Goal: Information Seeking & Learning: Learn about a topic

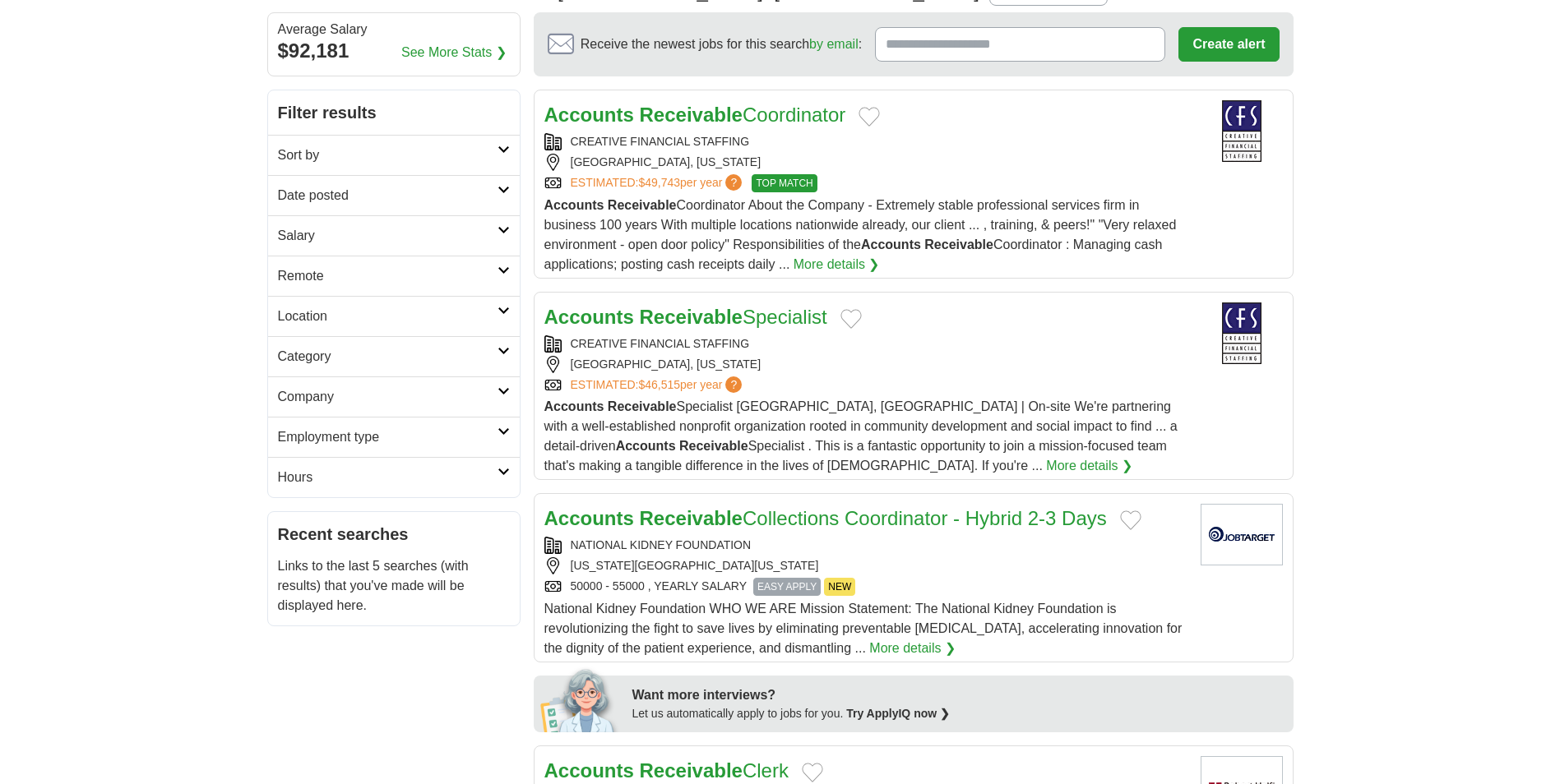
scroll to position [164, 0]
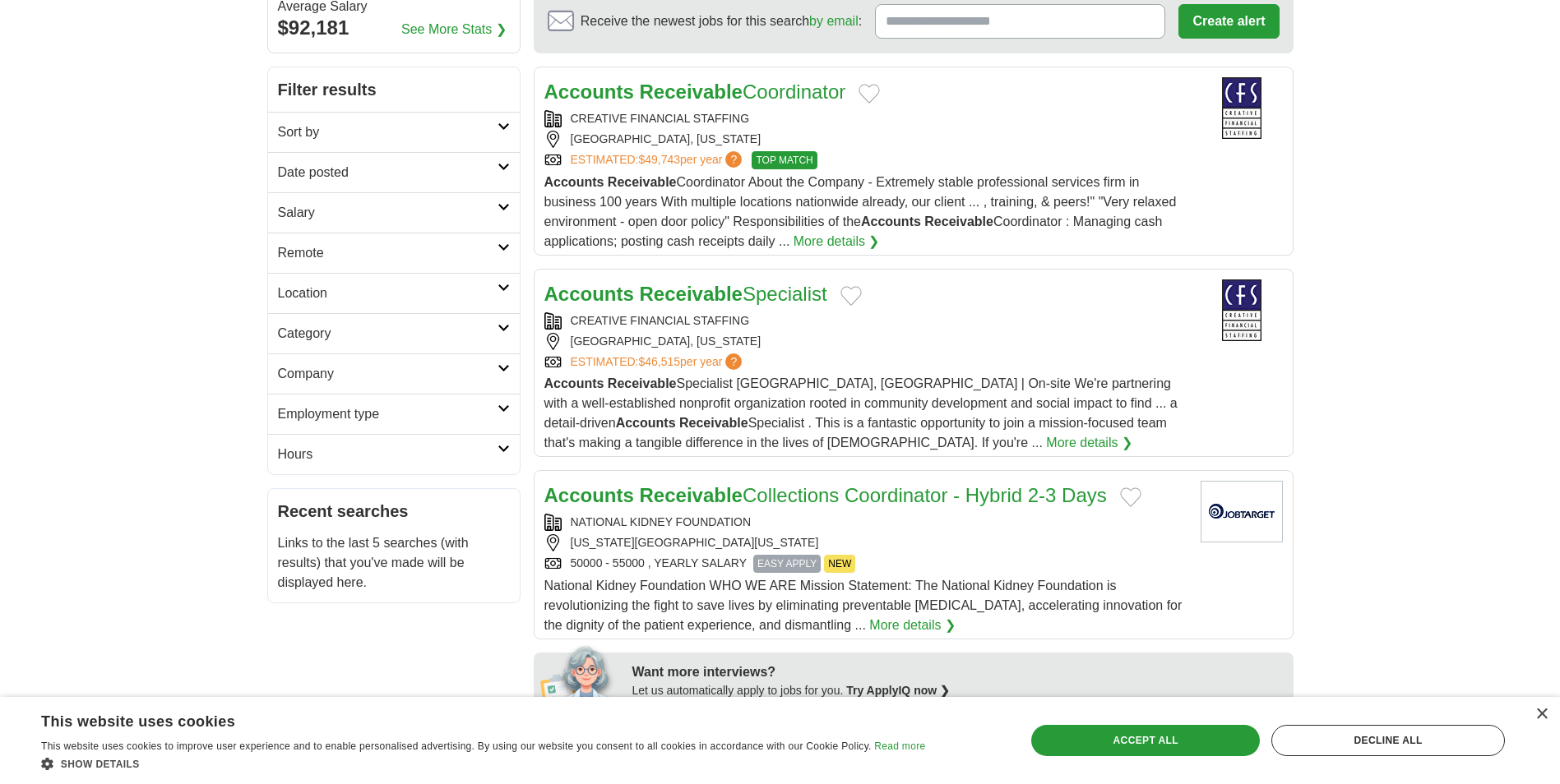
click at [1046, 453] on link "More details ❯" at bounding box center [1090, 443] width 86 height 20
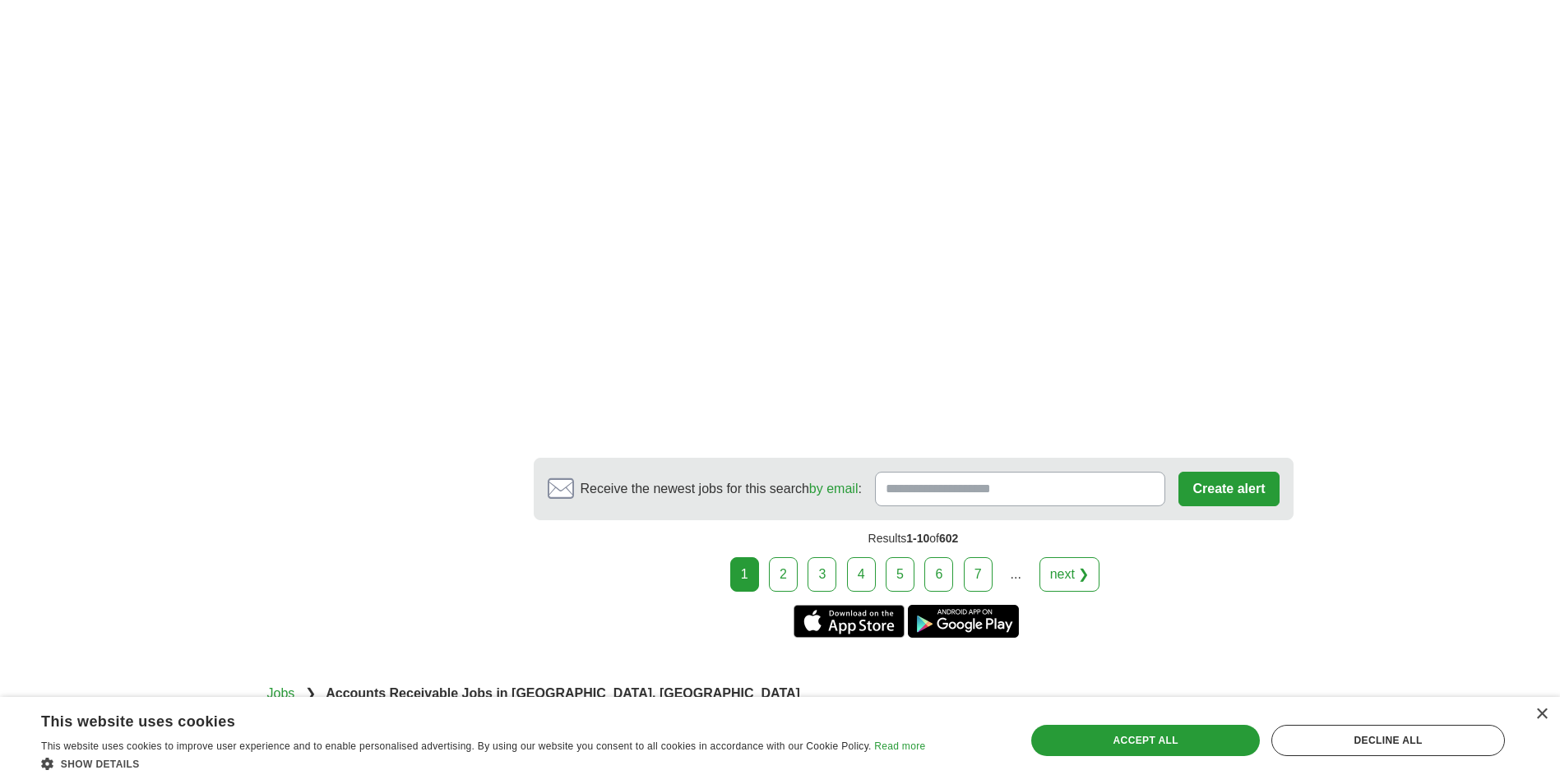
scroll to position [2775, 0]
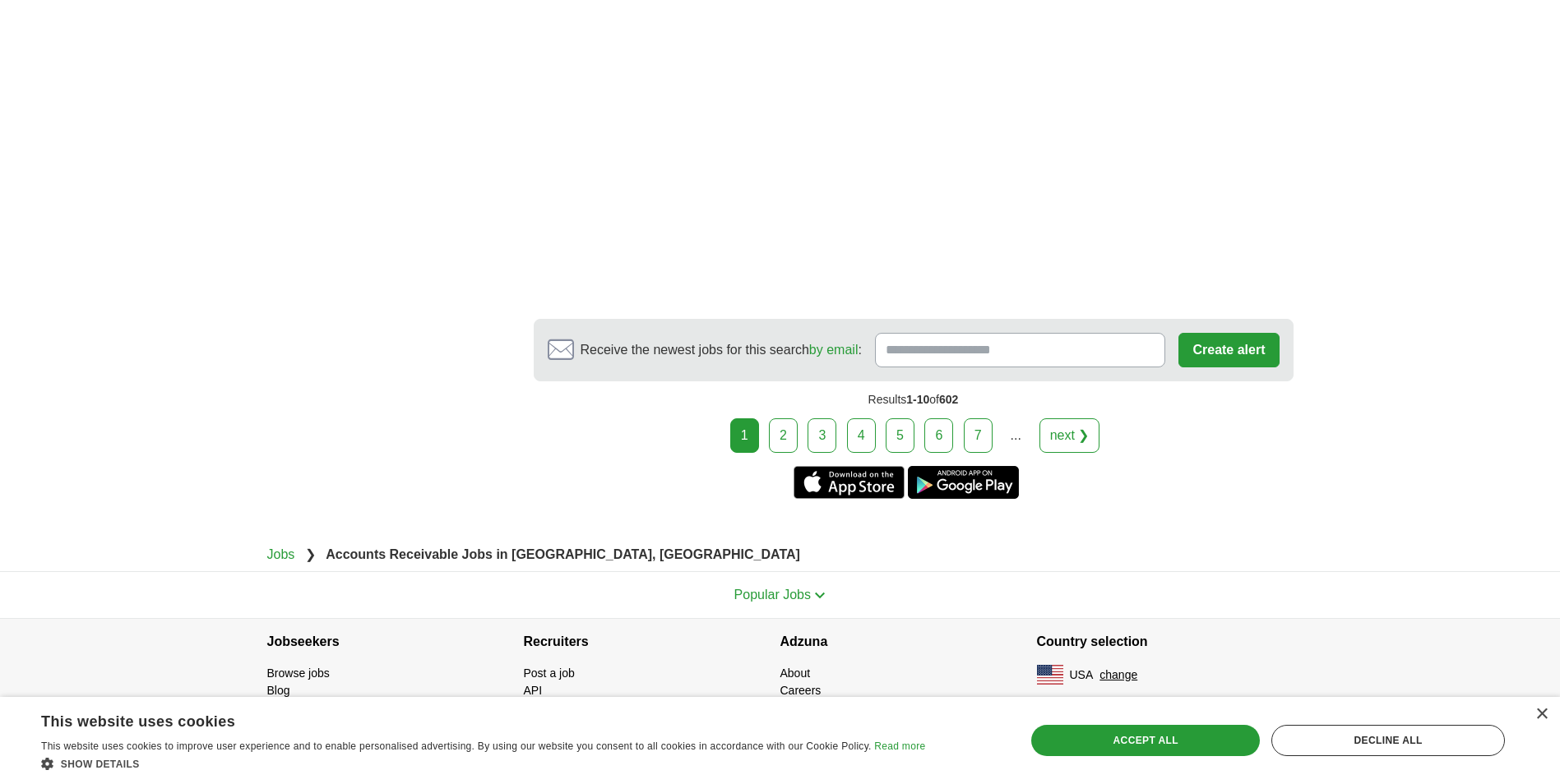
click at [791, 426] on link "2" at bounding box center [783, 436] width 29 height 35
click at [790, 427] on link "2" at bounding box center [783, 436] width 29 height 35
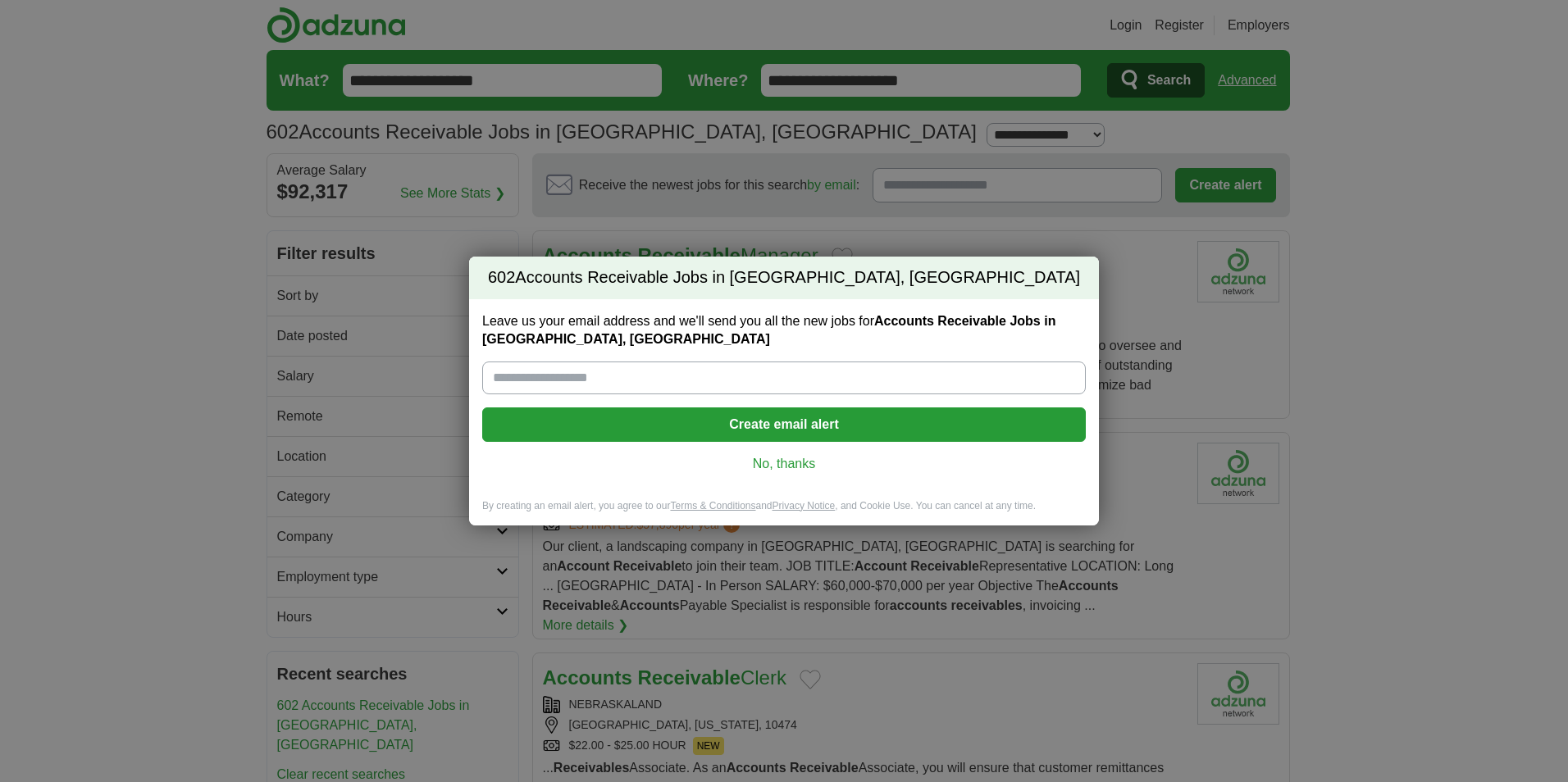
click at [623, 367] on input "Leave us your email address and we'll send you all the new jobs for Accounts Re…" at bounding box center [784, 378] width 604 height 33
type input "**********"
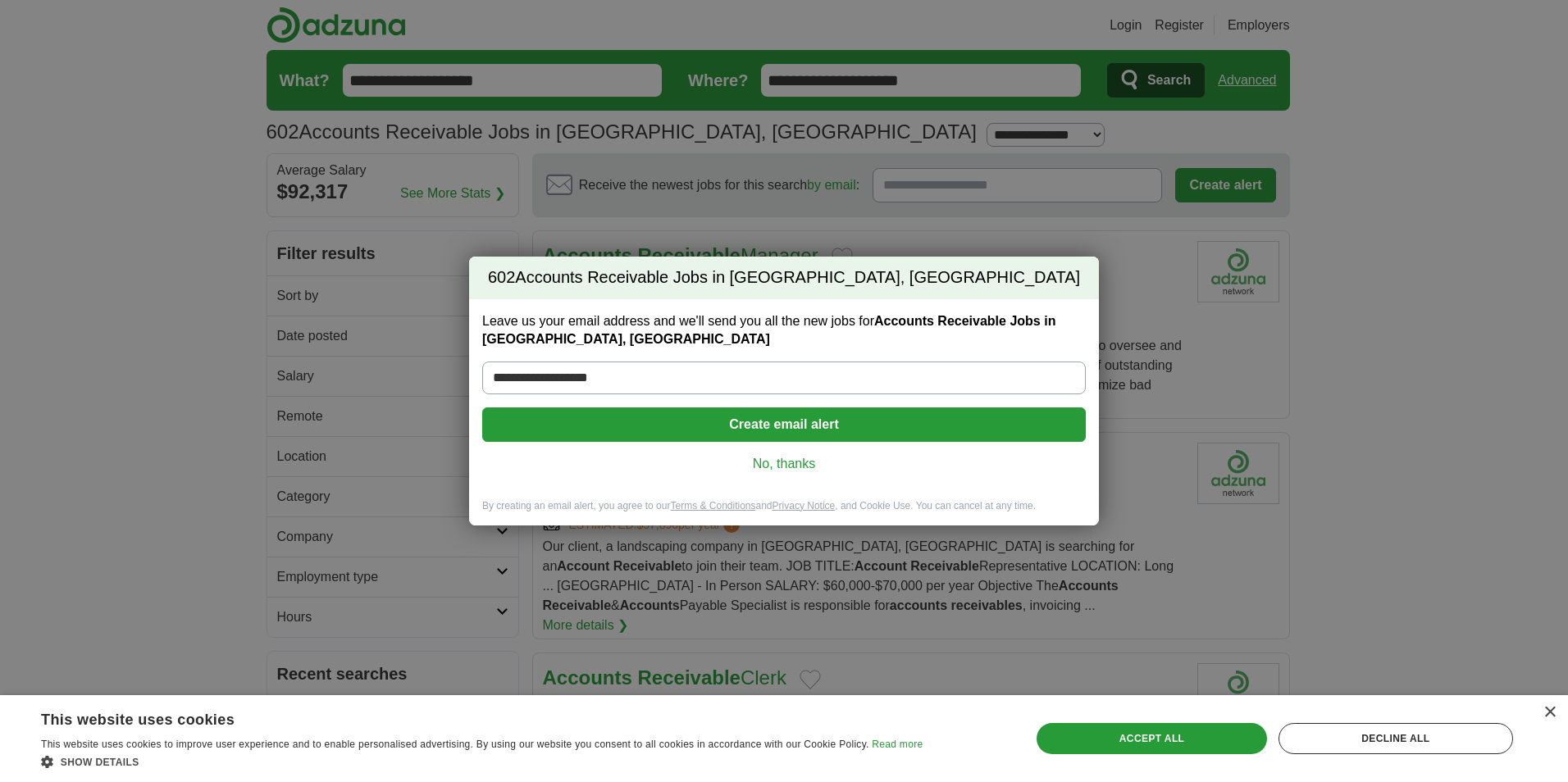
click at [794, 455] on link "No, thanks" at bounding box center [783, 464] width 577 height 18
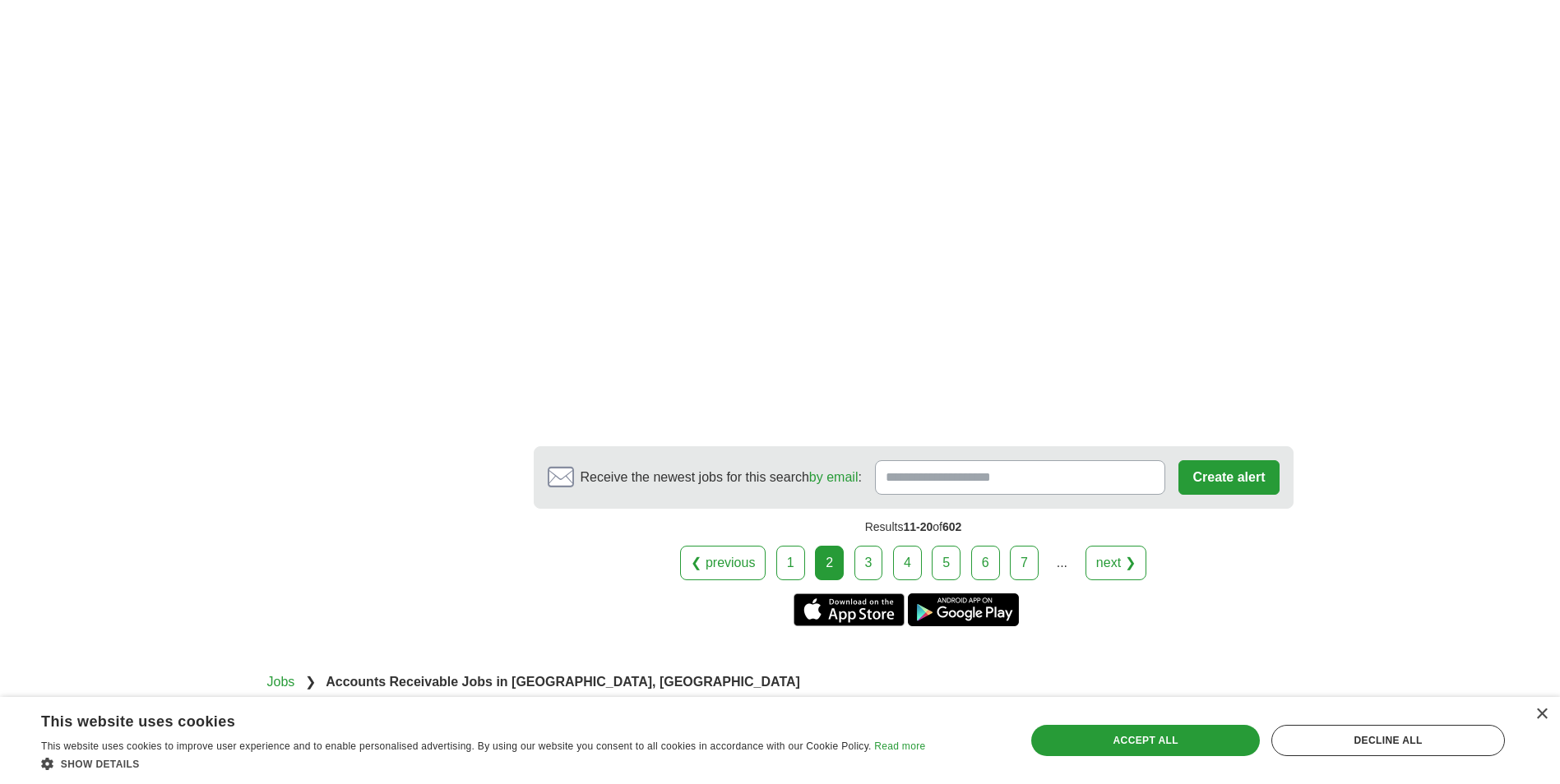
scroll to position [2877, 0]
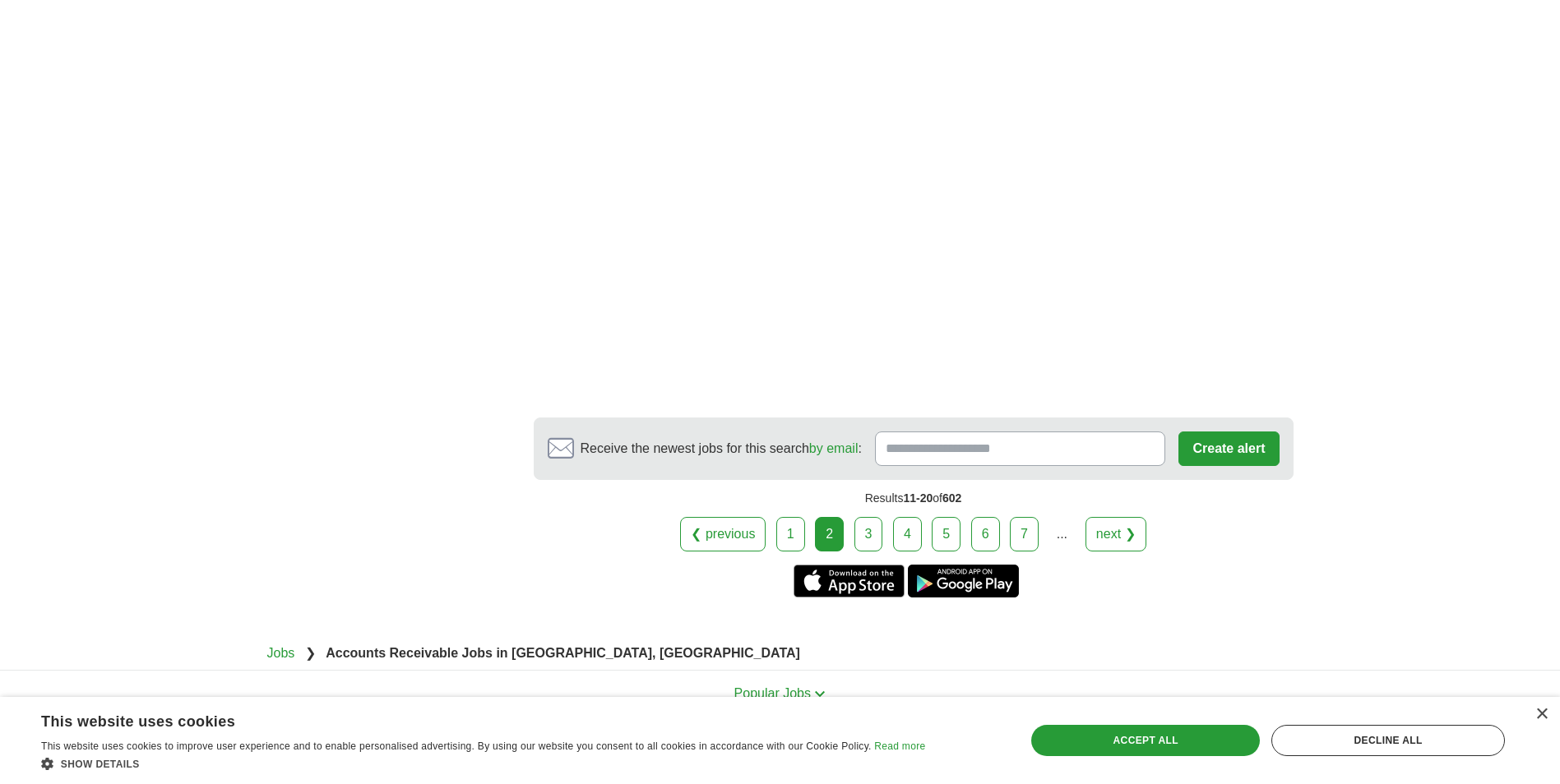
click at [863, 551] on link "3" at bounding box center [868, 534] width 29 height 35
click at [865, 551] on link "3" at bounding box center [868, 534] width 29 height 35
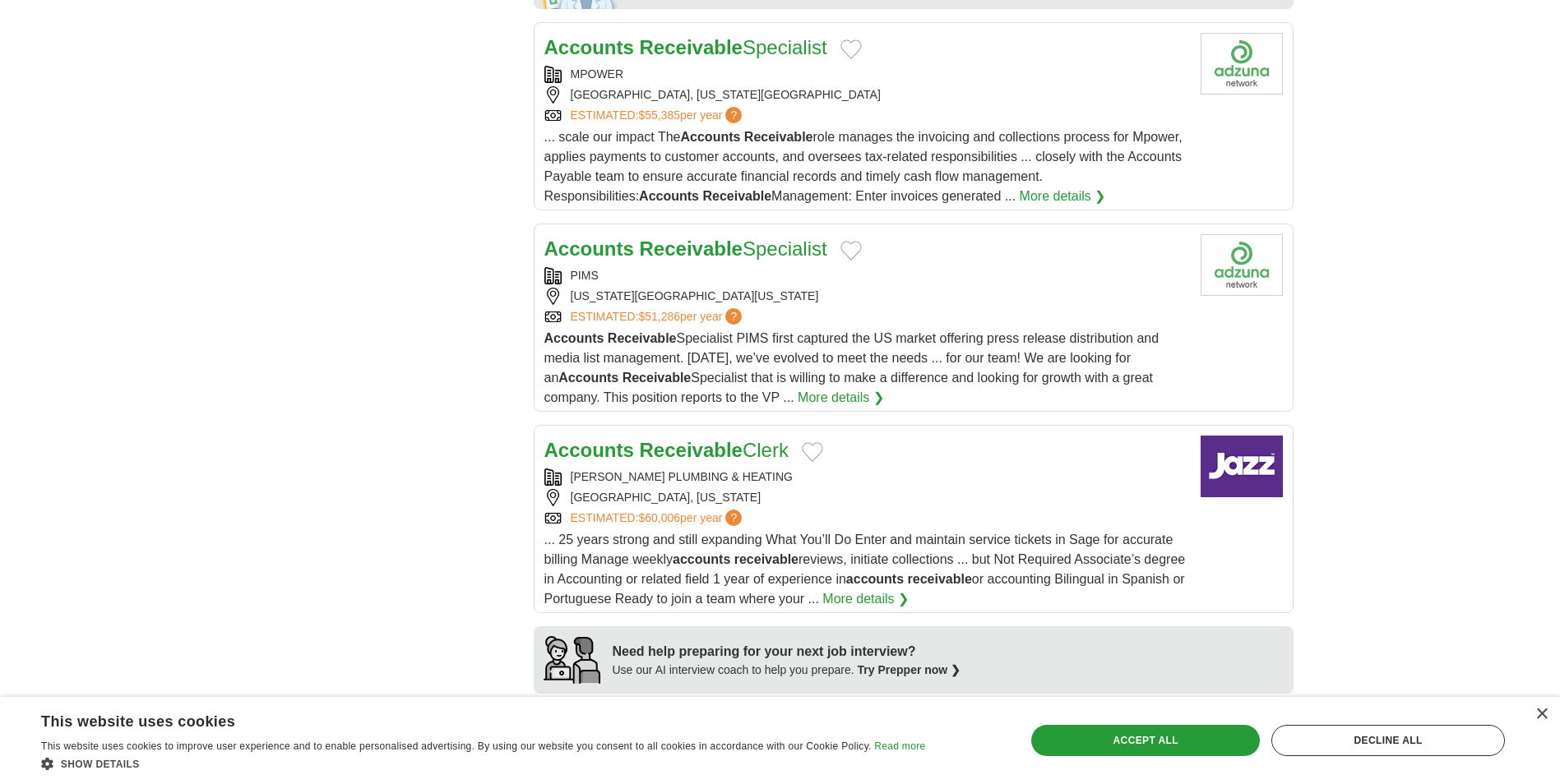
scroll to position [670, 0]
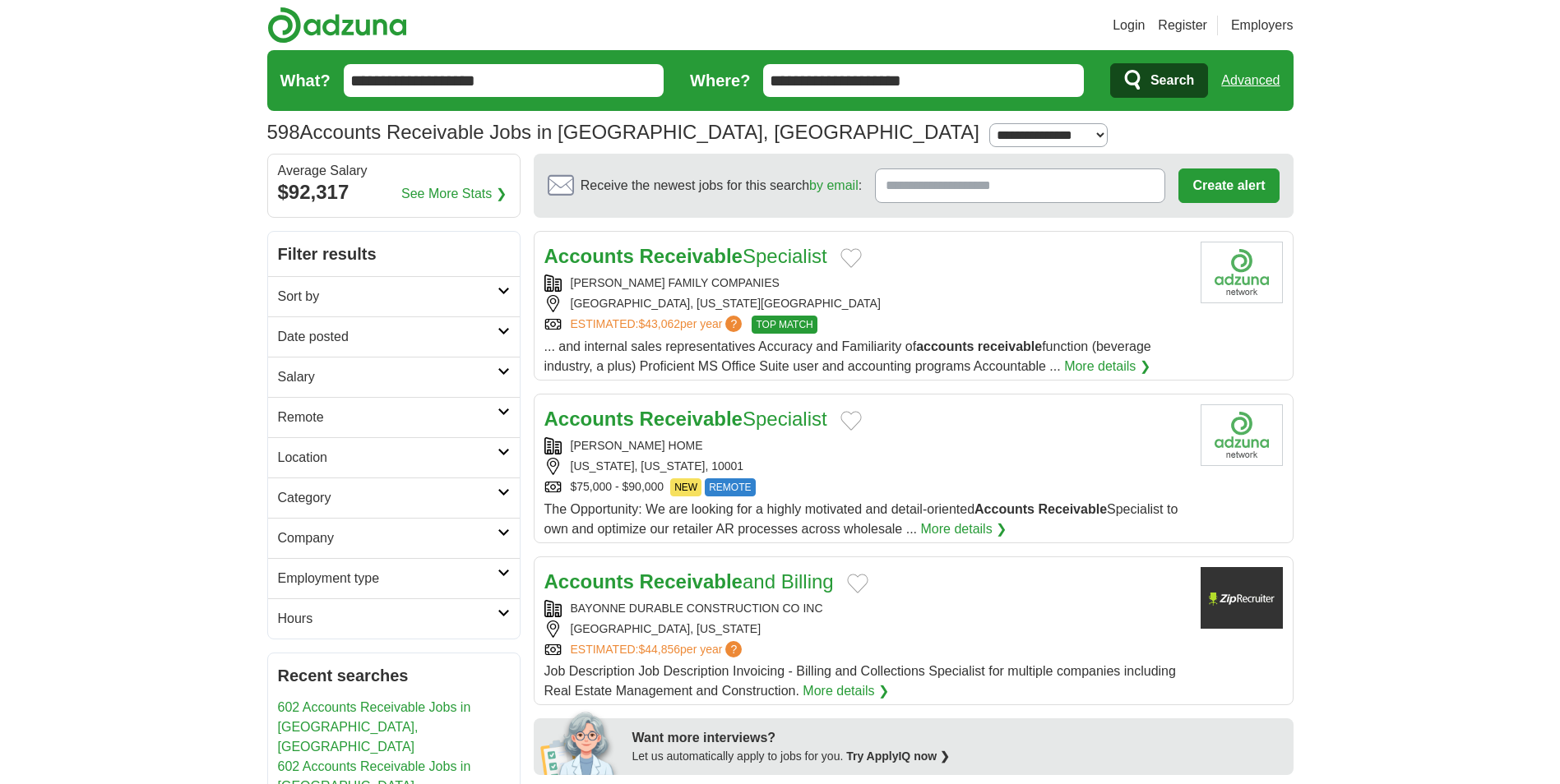
click at [503, 454] on icon at bounding box center [503, 452] width 12 height 9
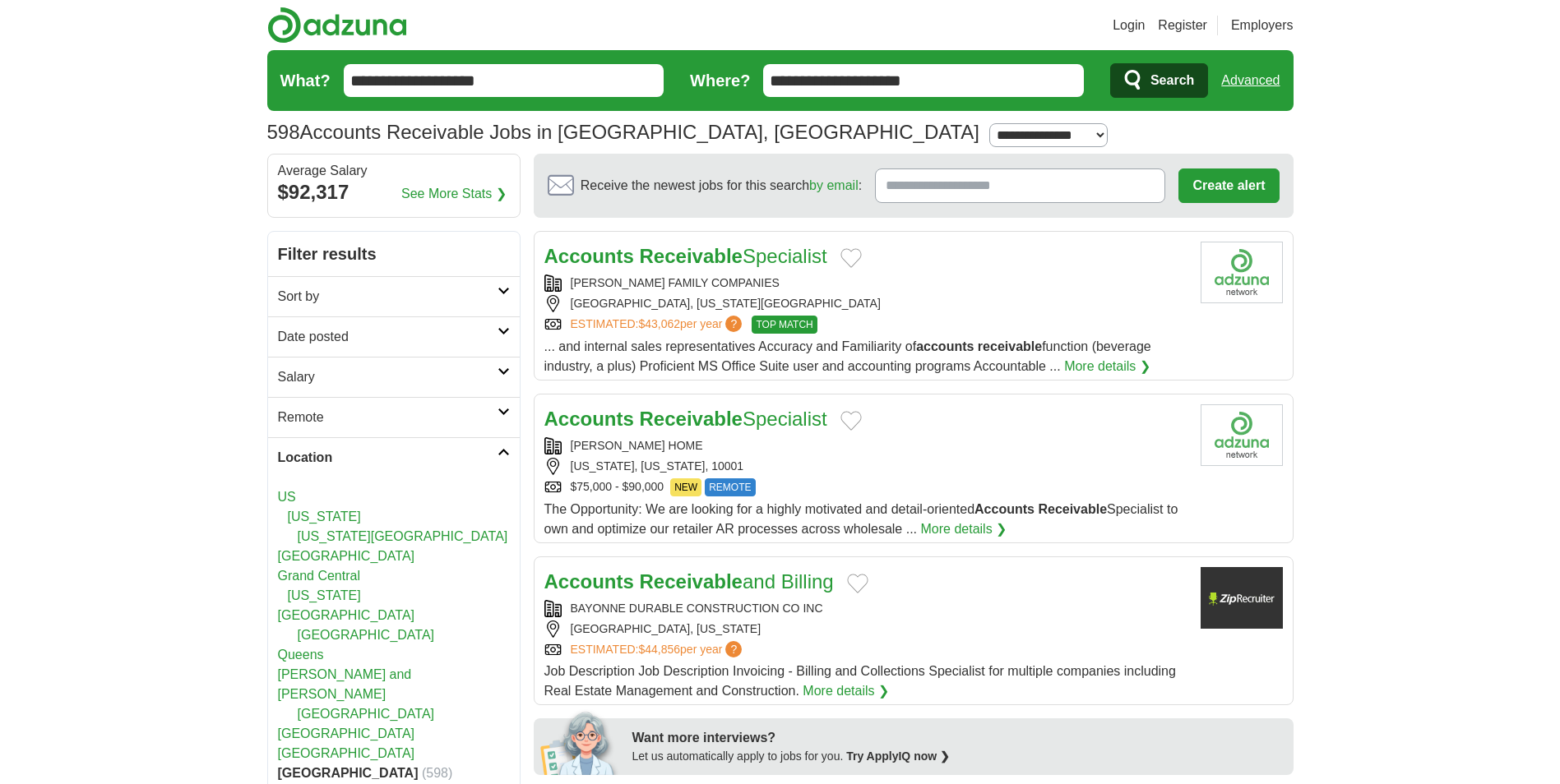
click at [329, 512] on link "[US_STATE]" at bounding box center [324, 517] width 74 height 14
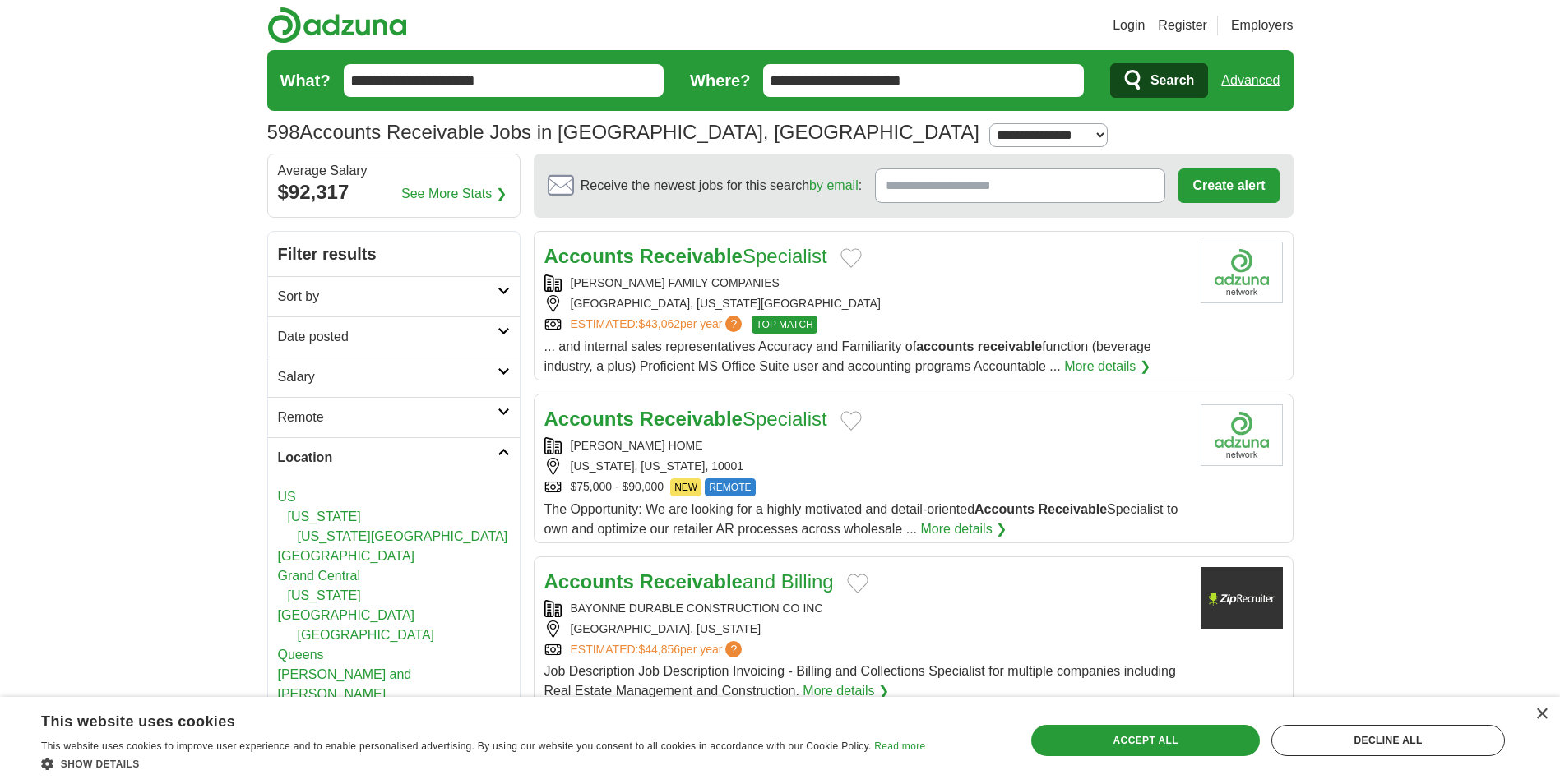
click at [303, 615] on link "[GEOGRAPHIC_DATA]" at bounding box center [346, 615] width 137 height 14
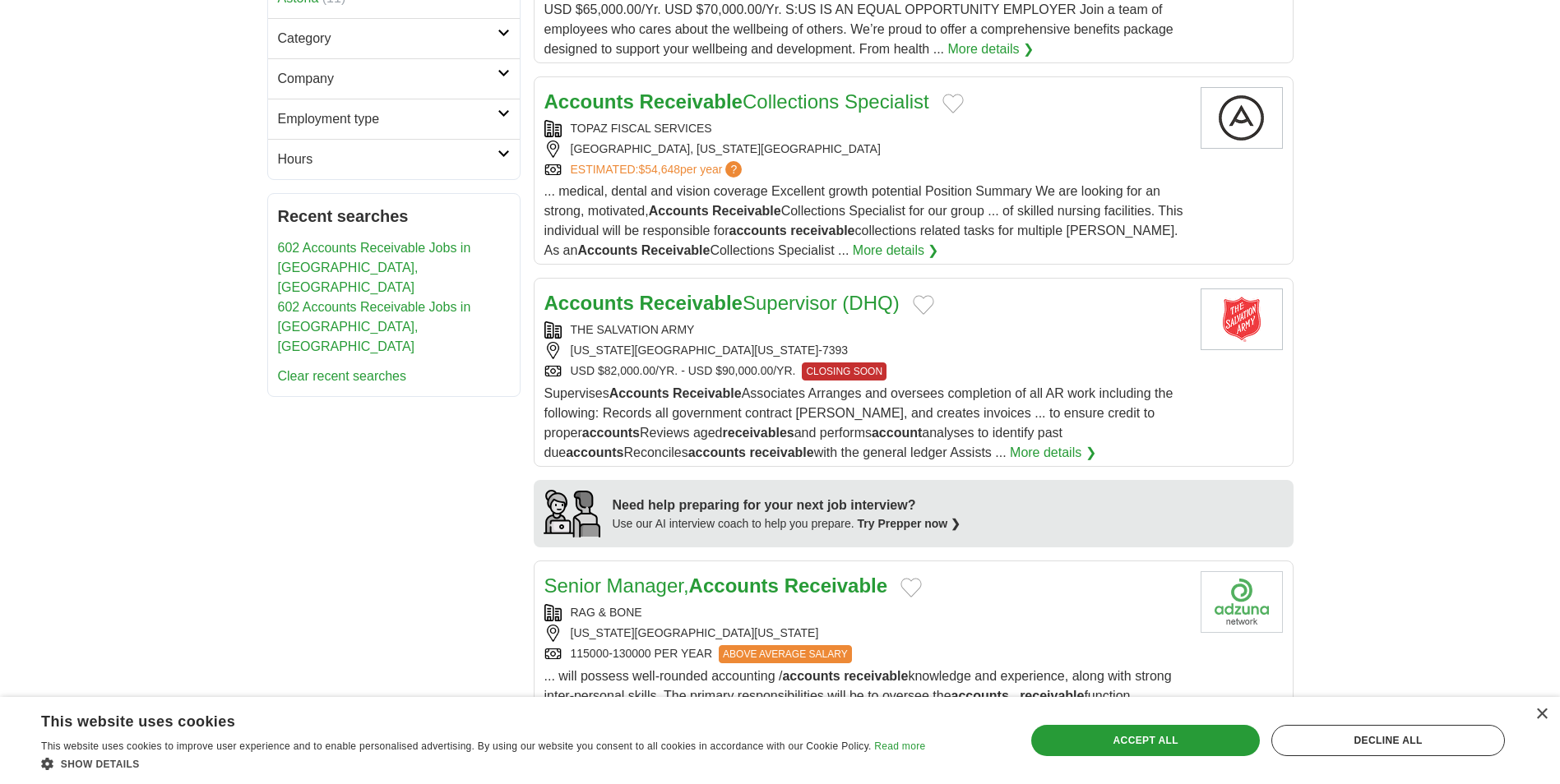
scroll to position [904, 0]
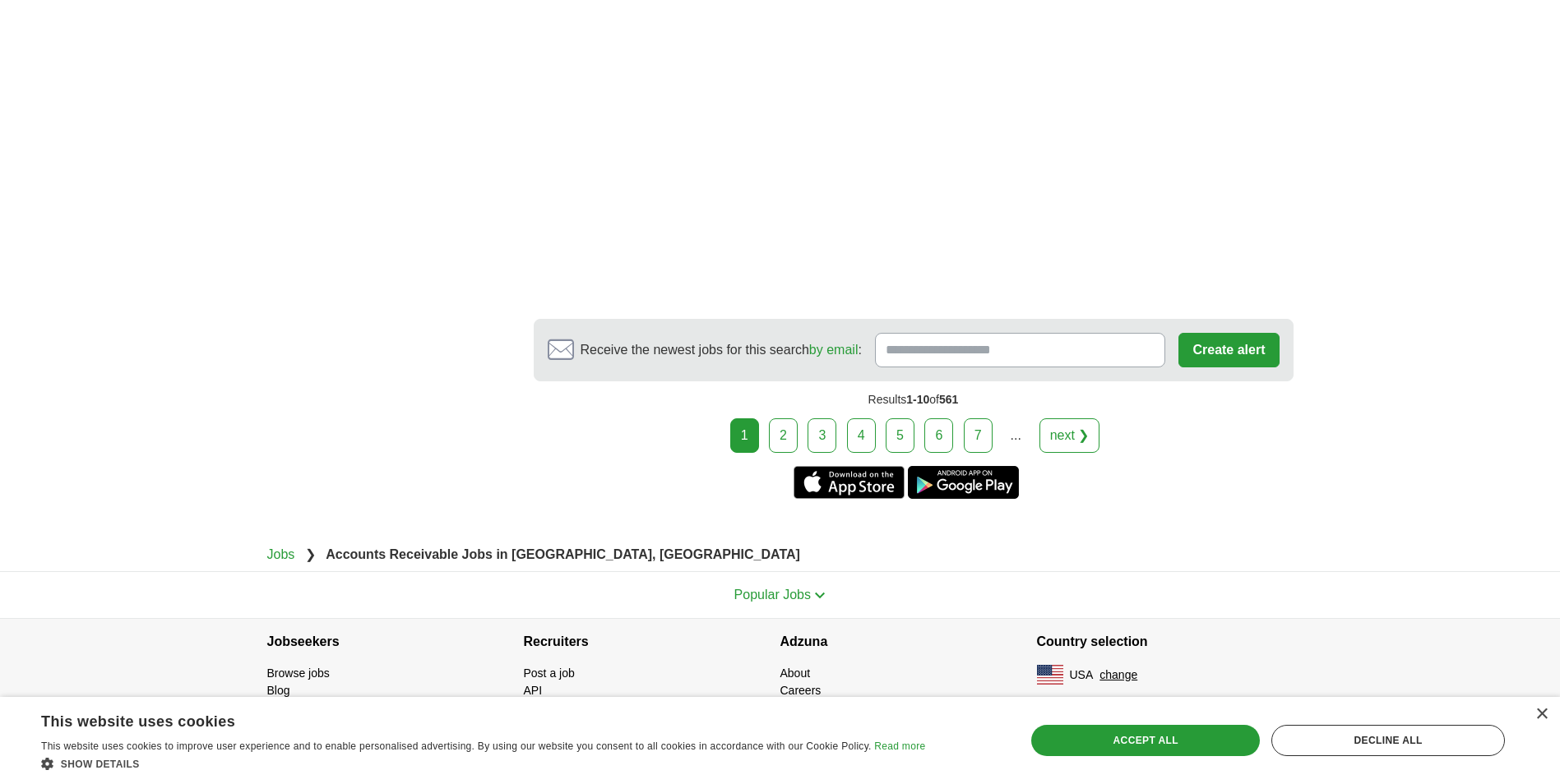
scroll to position [2796, 0]
click at [784, 427] on link "2" at bounding box center [783, 436] width 29 height 35
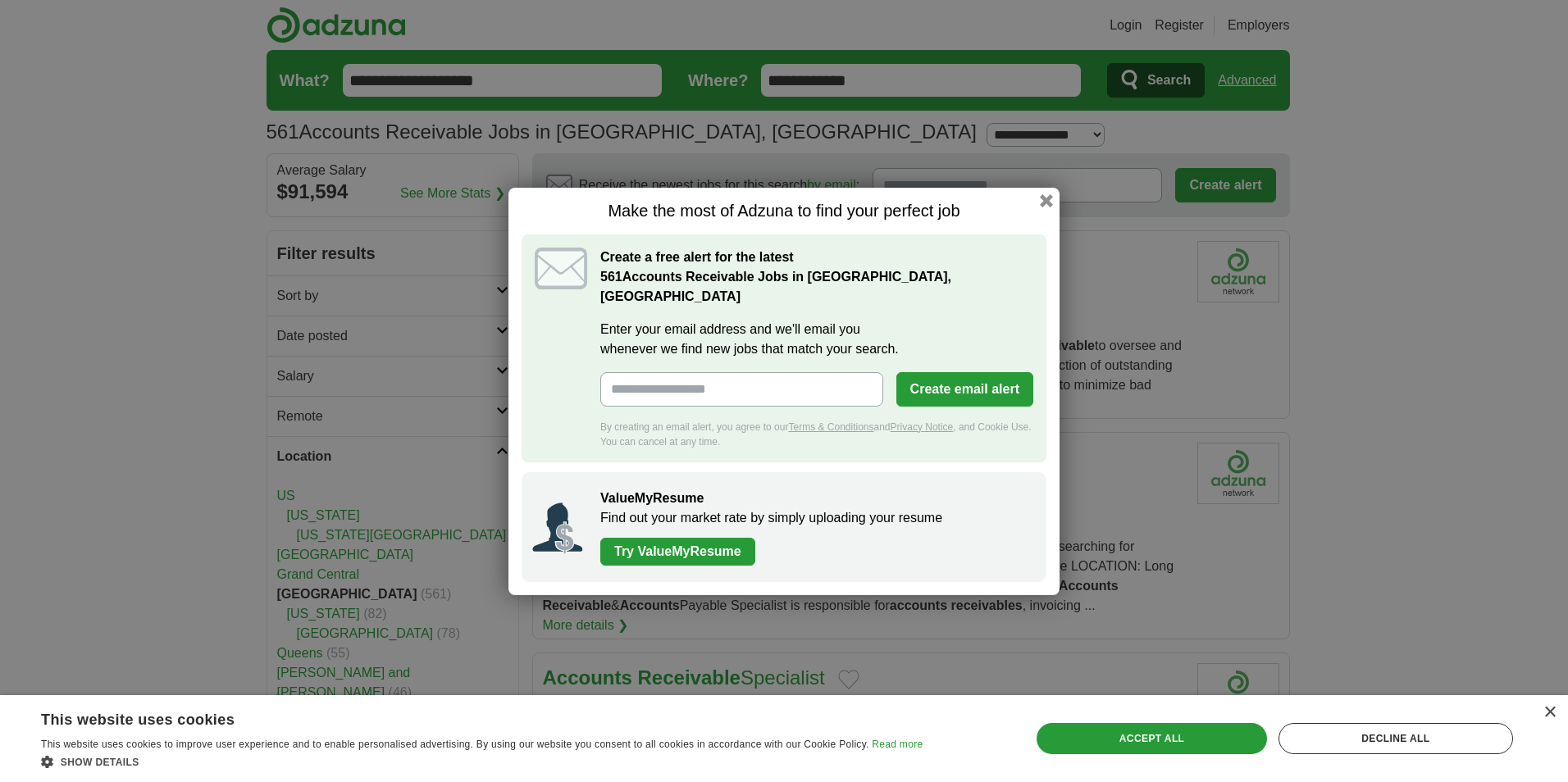
click at [810, 378] on input "Enter your email address and we'll email you whenever we find new jobs that mat…" at bounding box center [742, 390] width 283 height 34
click at [1047, 291] on div "Make the most of Adzuna to find your perfect job Create a free alert for the la…" at bounding box center [784, 391] width 551 height 408
click at [820, 375] on input "Enter your email address and we'll email you whenever we find new jobs that mat…" at bounding box center [742, 390] width 283 height 34
type input "**********"
click at [1021, 426] on div "By creating an email alert, you agree to our Terms & Conditions and Privacy Not…" at bounding box center [817, 435] width 433 height 29
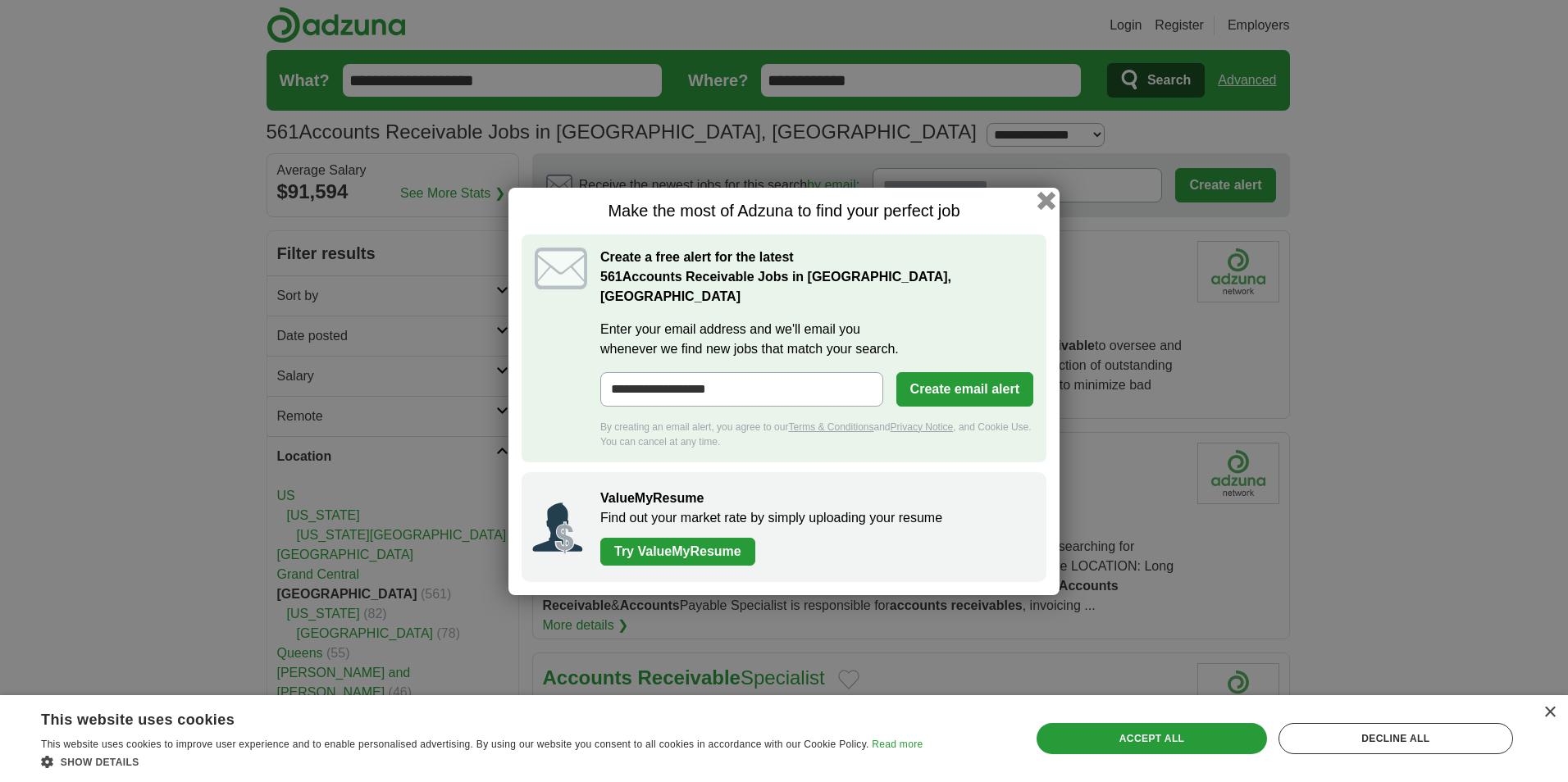
click at [1045, 203] on button "button" at bounding box center [1046, 200] width 18 height 18
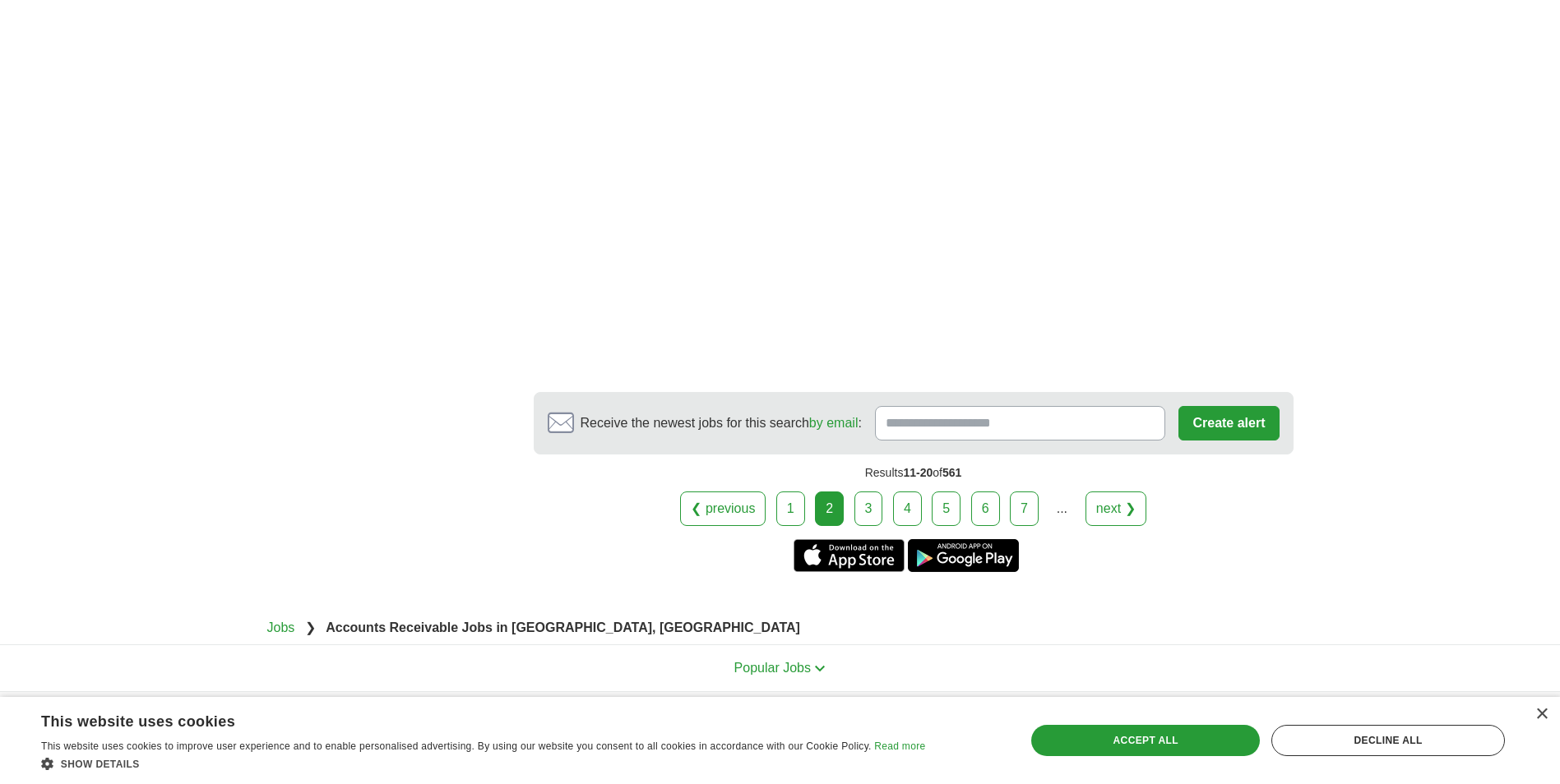
scroll to position [2712, 0]
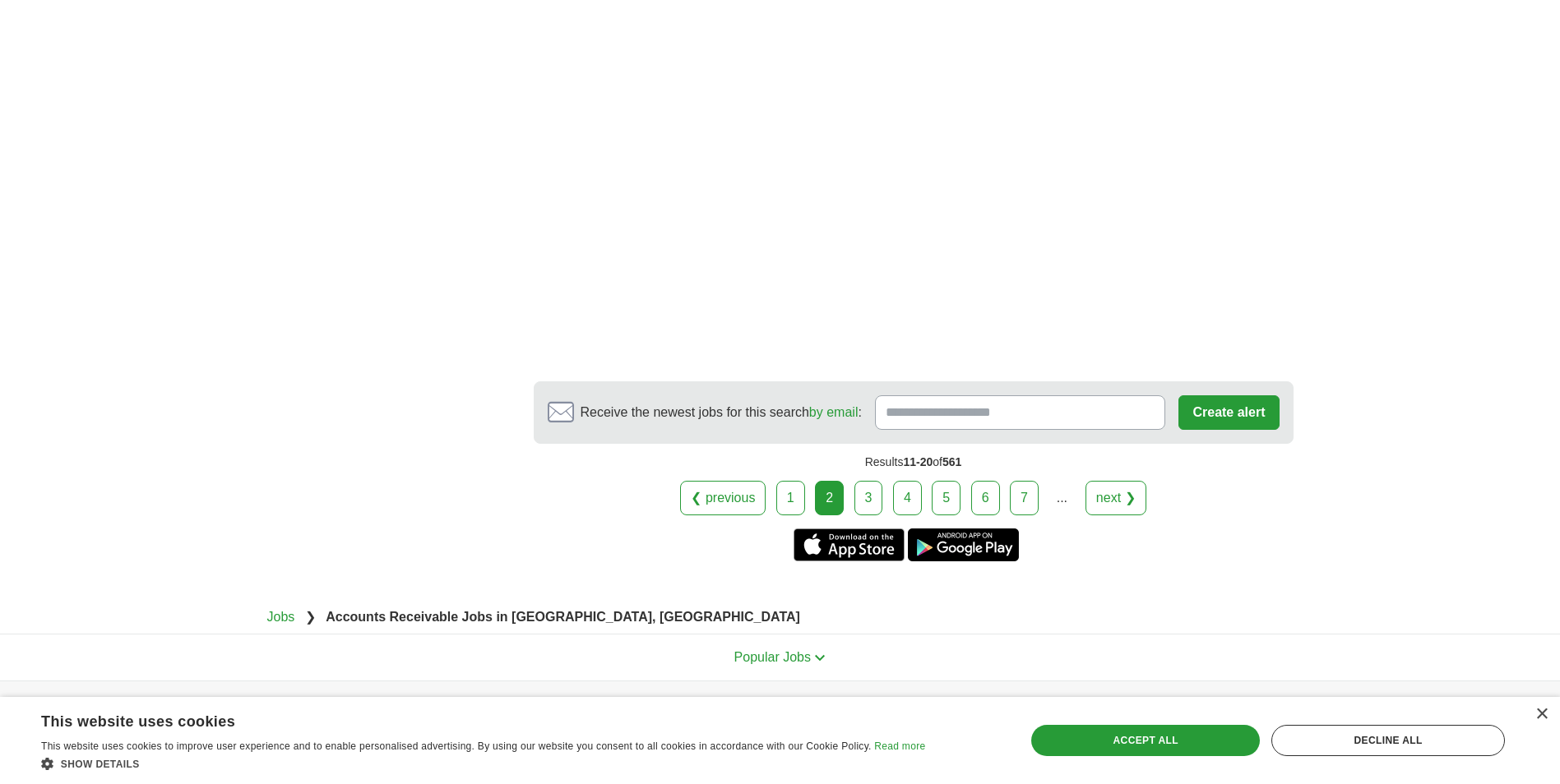
click at [862, 515] on link "3" at bounding box center [868, 498] width 29 height 35
click at [872, 515] on link "3" at bounding box center [868, 498] width 29 height 35
click at [860, 515] on link "3" at bounding box center [868, 498] width 29 height 35
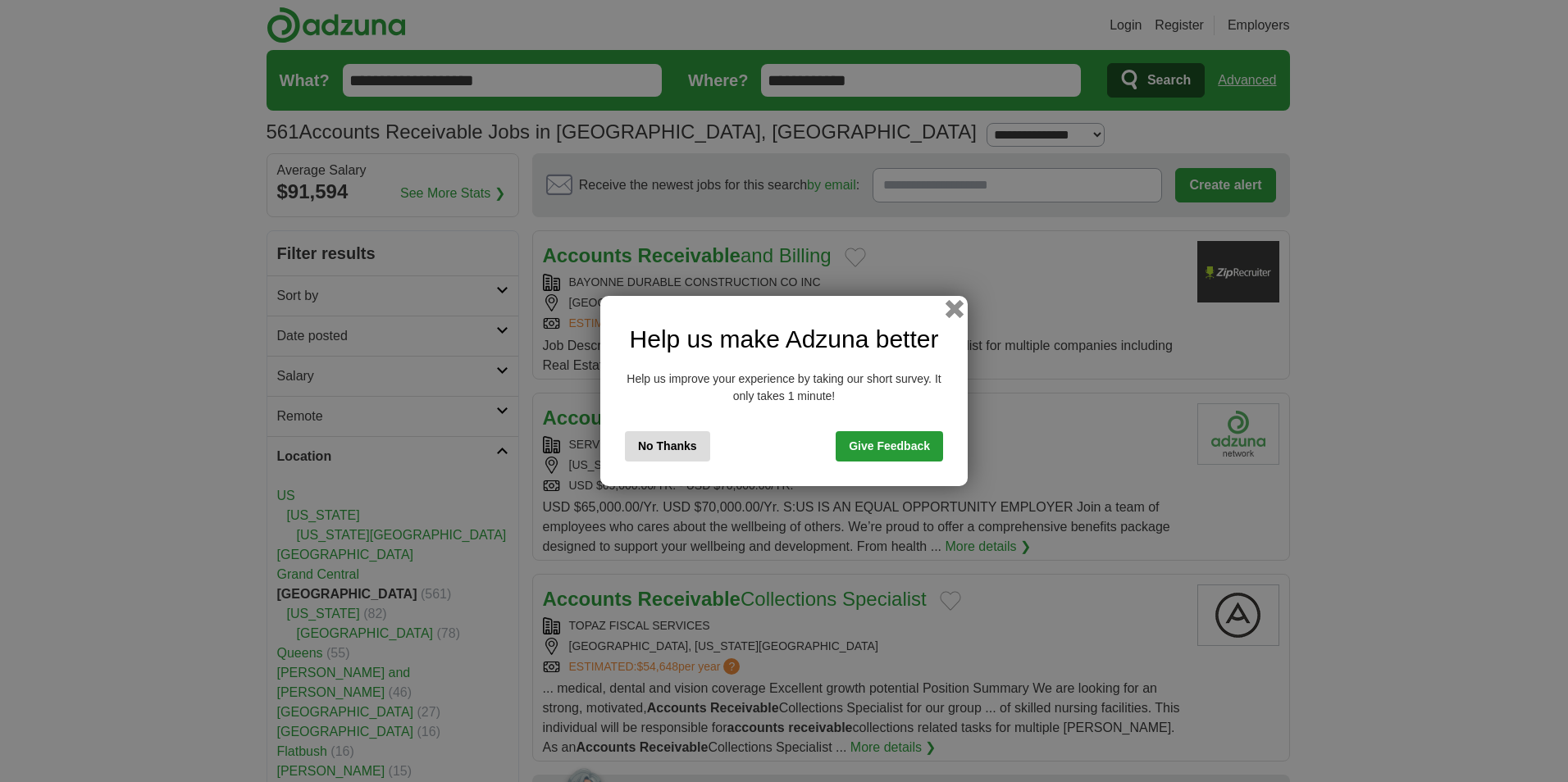
click at [956, 307] on button "button" at bounding box center [954, 309] width 18 height 18
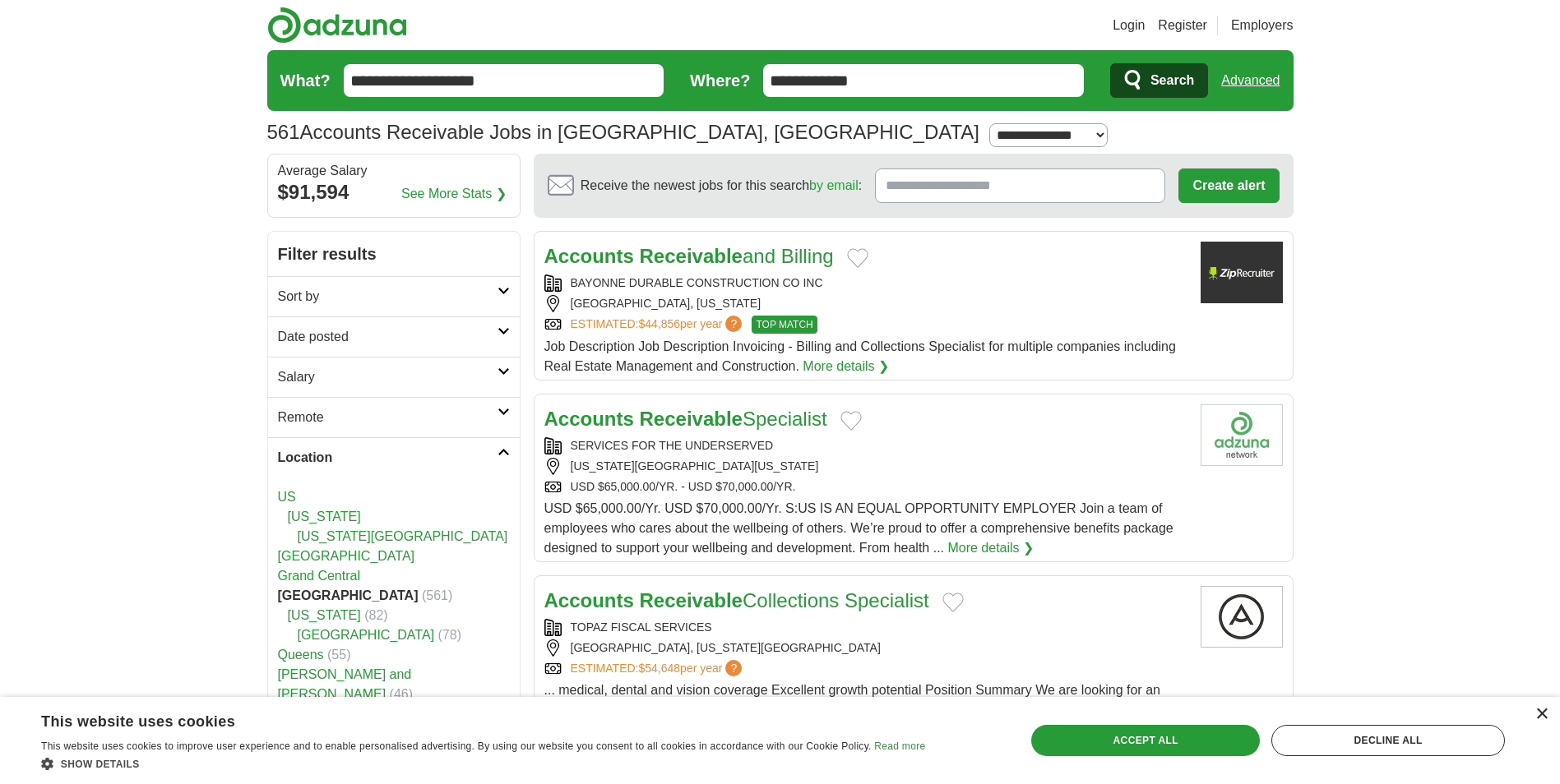
click at [1542, 709] on div "×" at bounding box center [1541, 715] width 12 height 12
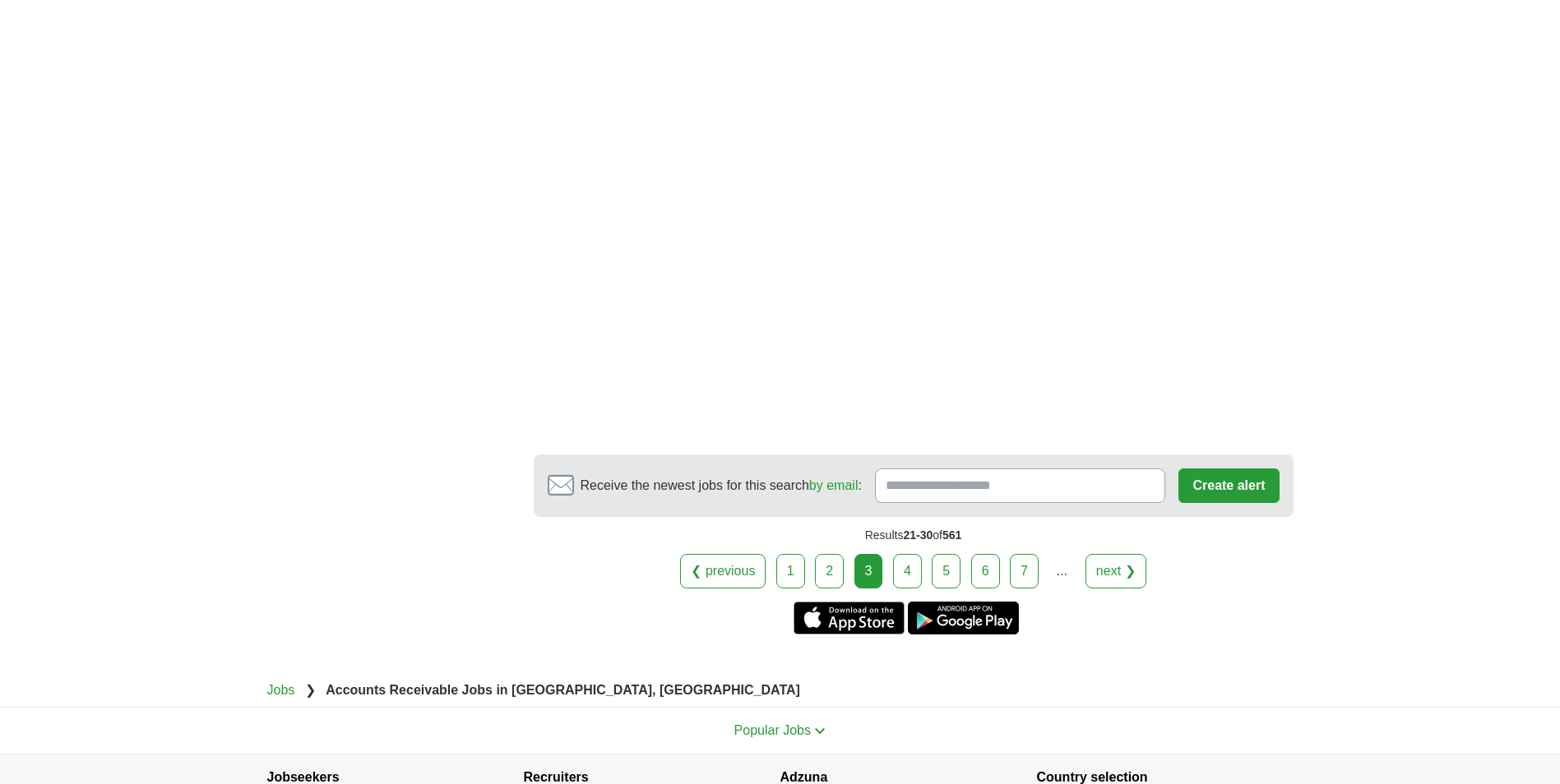
scroll to position [2898, 0]
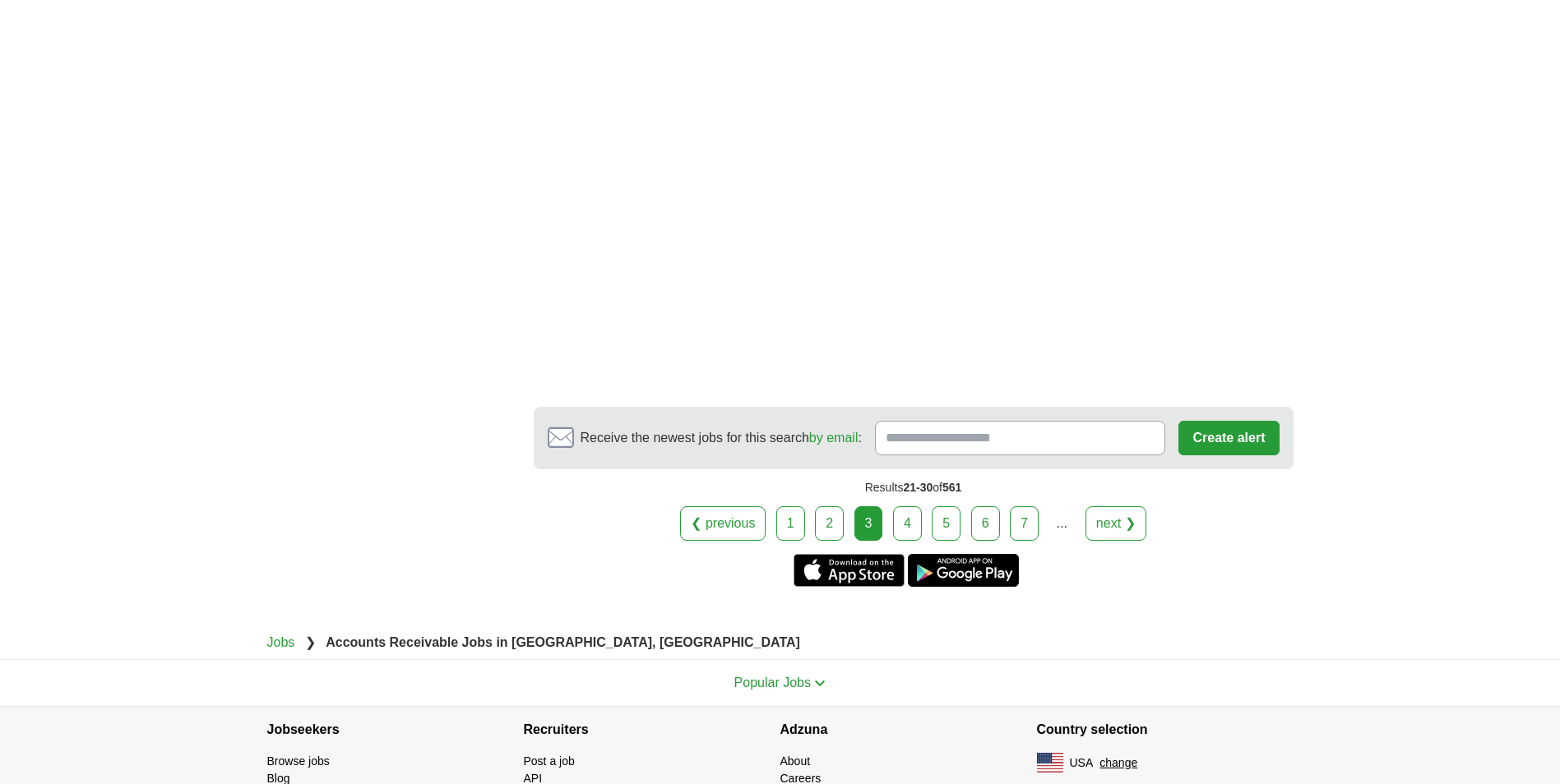
click at [1121, 541] on link "next ❯" at bounding box center [1116, 524] width 61 height 35
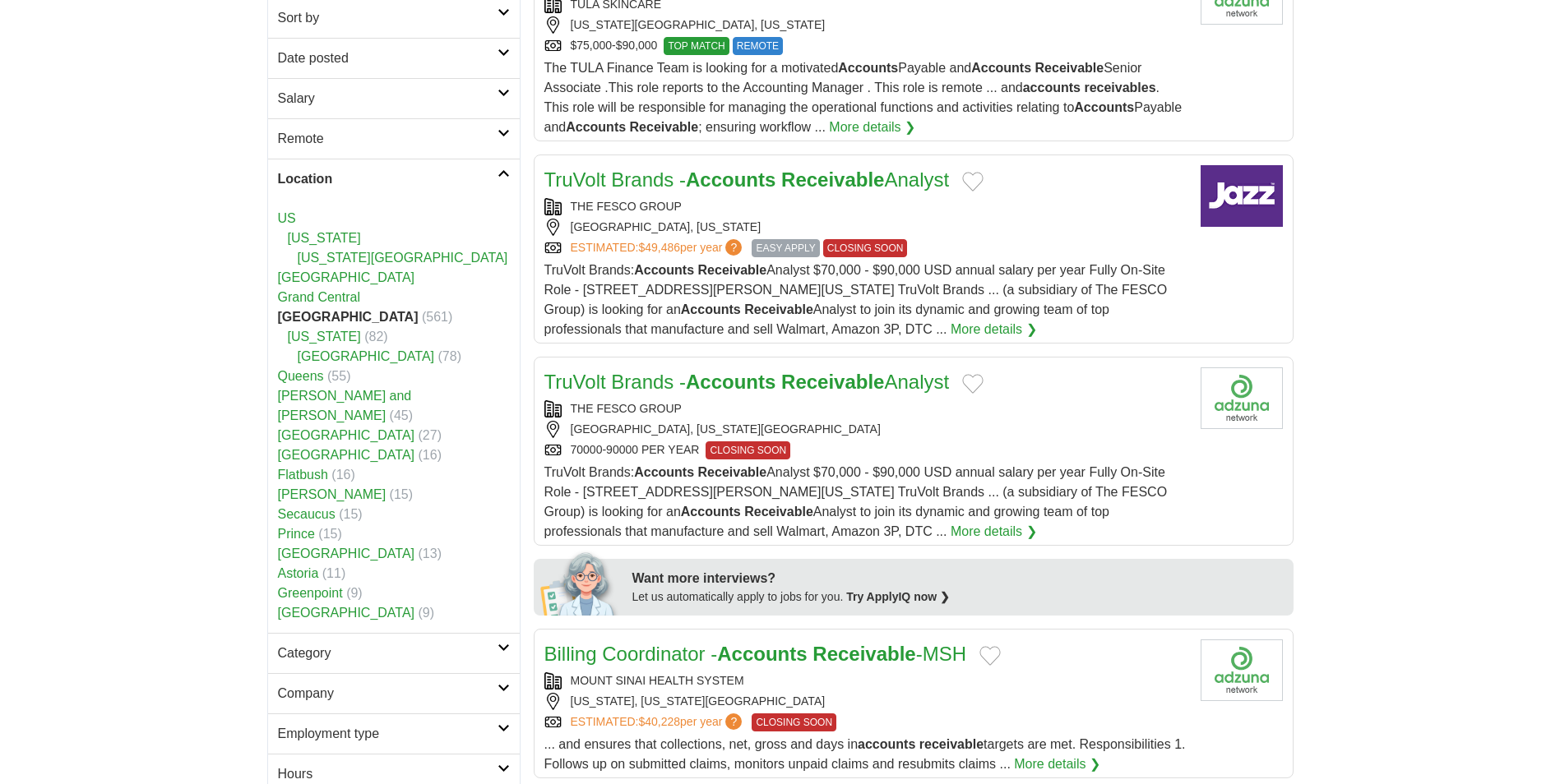
scroll to position [328, 0]
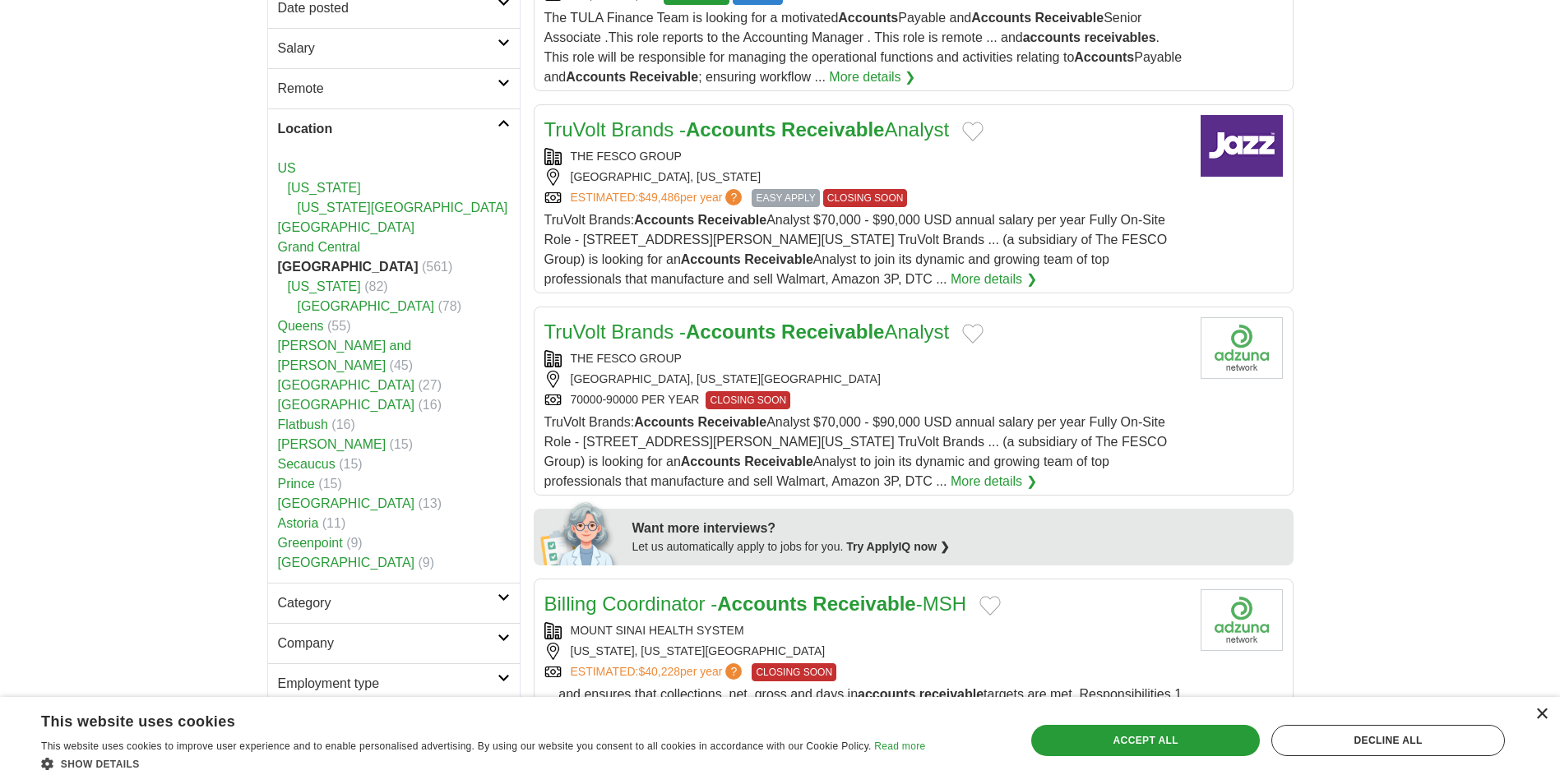
click at [1541, 709] on div "×" at bounding box center [1541, 715] width 12 height 12
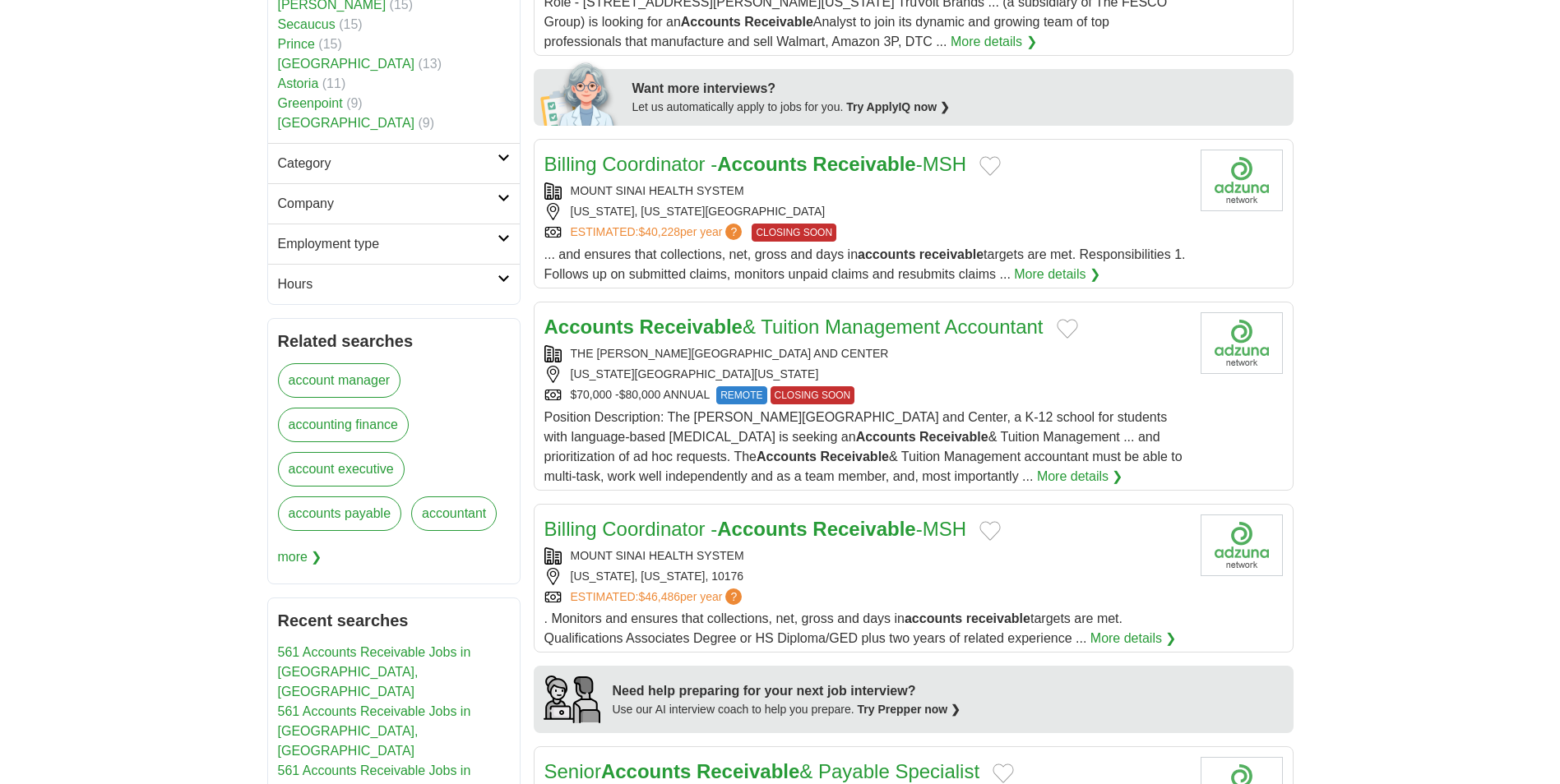
scroll to position [658, 0]
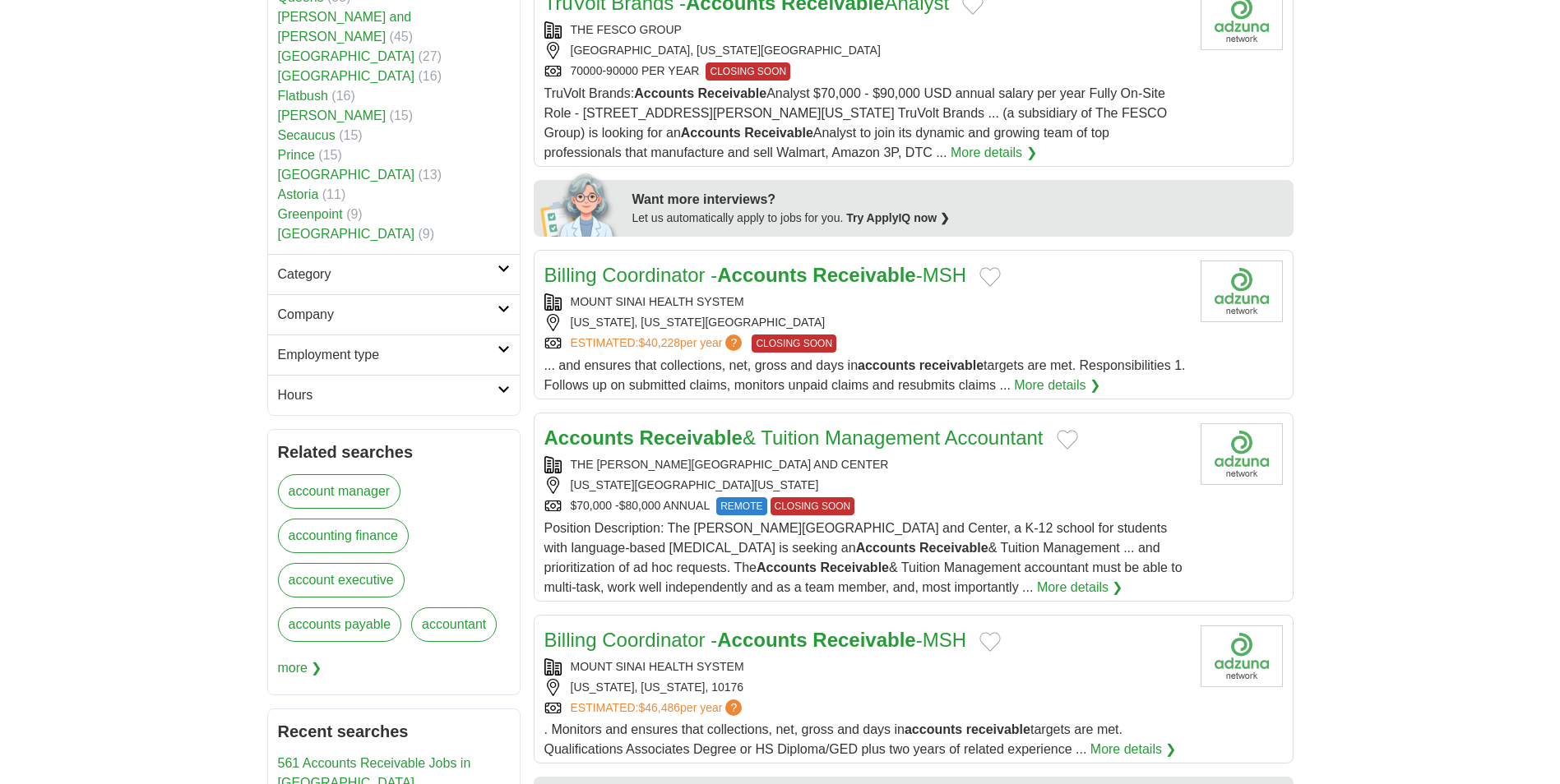
click at [445, 615] on link "accountant" at bounding box center [453, 625] width 86 height 35
